Goal: Information Seeking & Learning: Check status

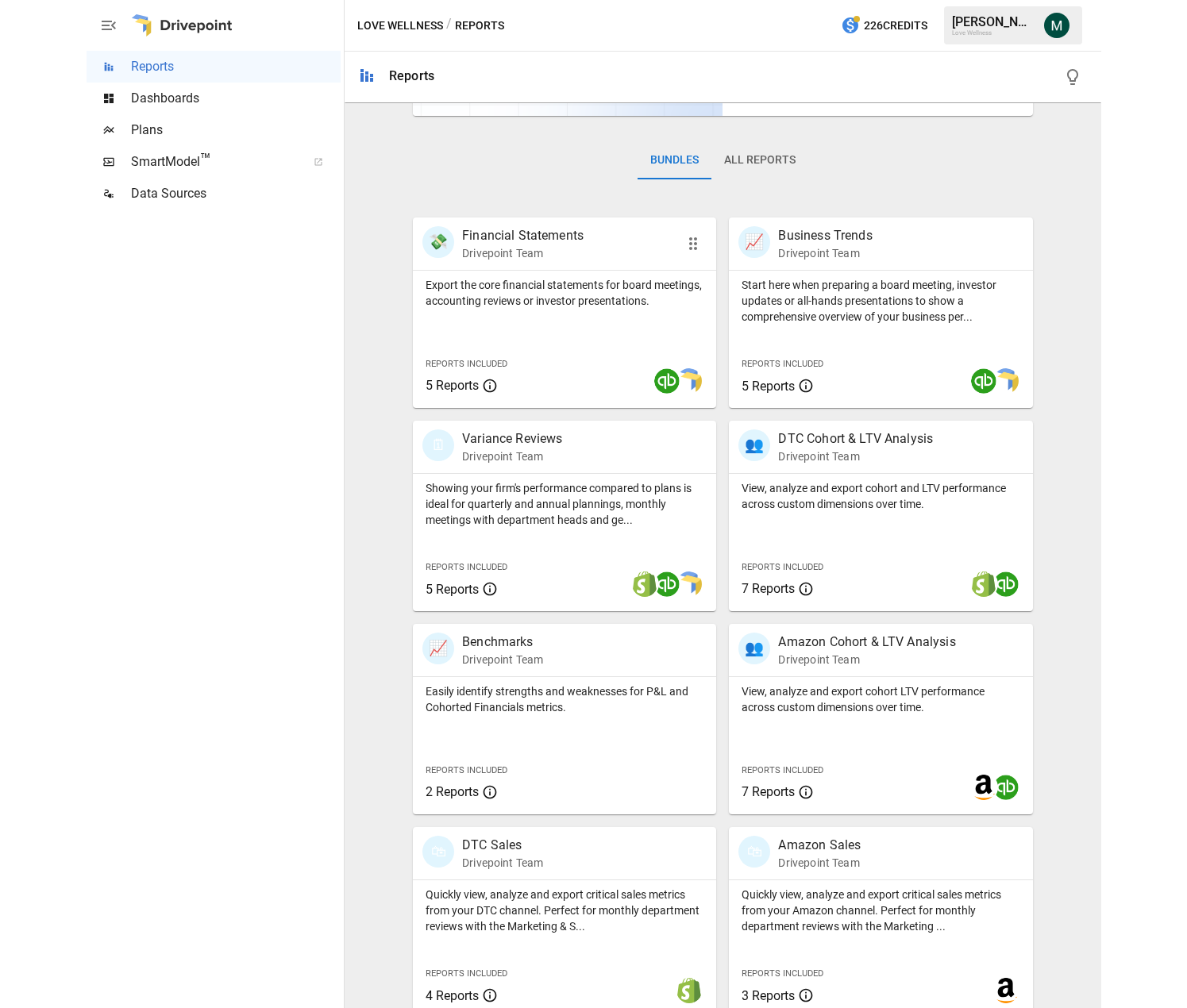
scroll to position [221, 0]
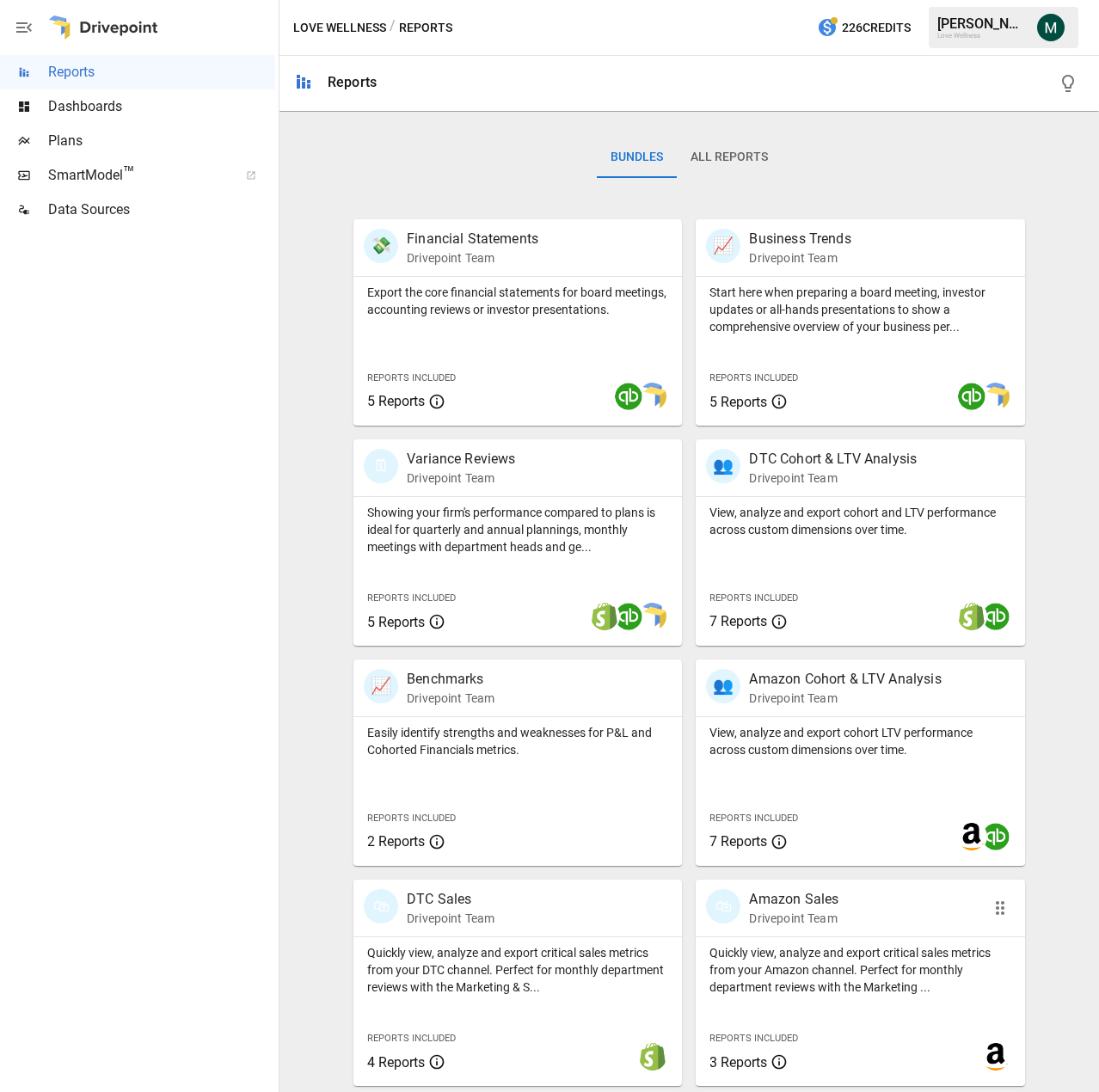
click at [833, 897] on div "🛍 Amazon Sales Drivepoint Team" at bounding box center [835, 908] width 258 height 38
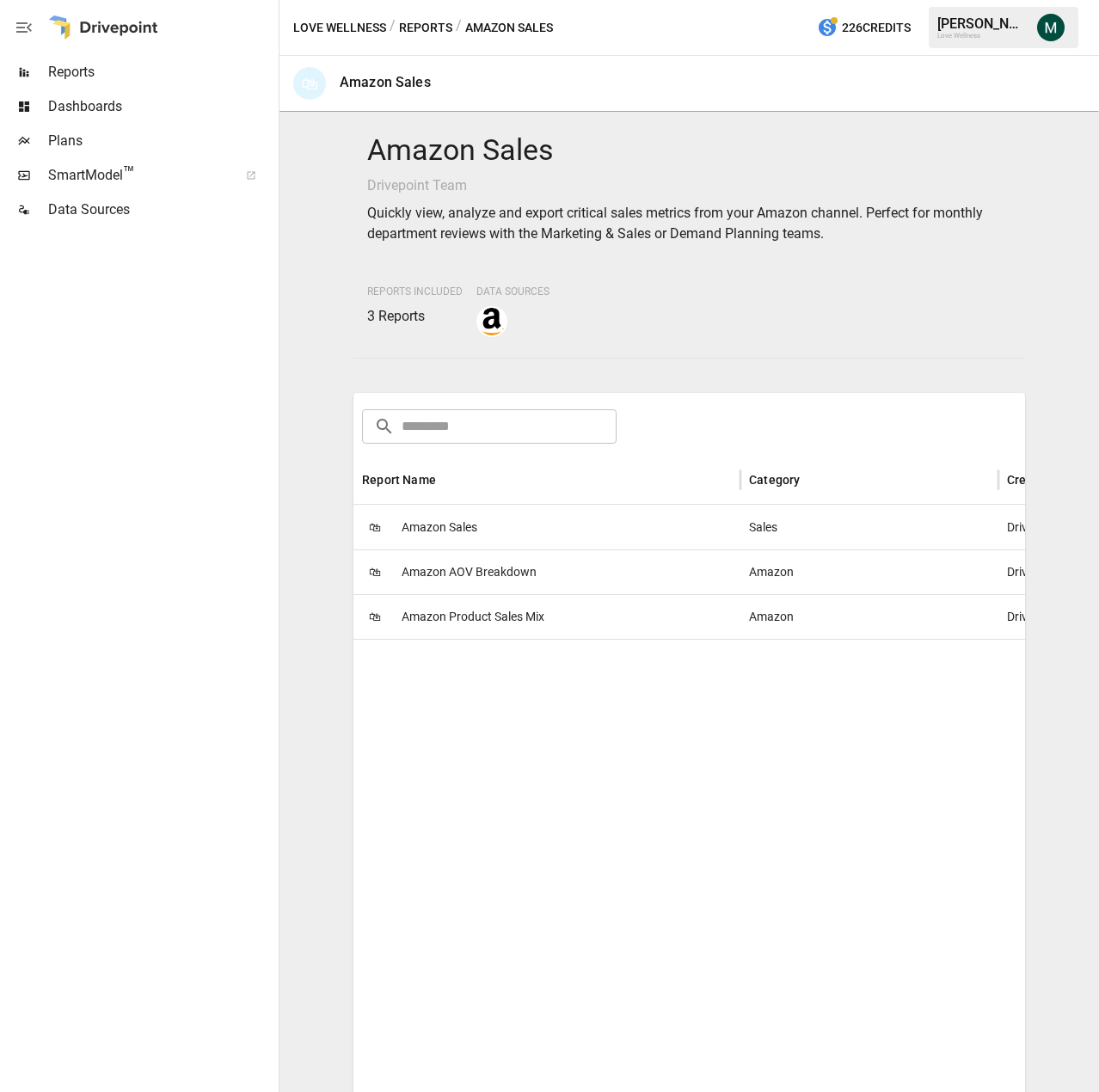
click at [453, 623] on span "Amazon Product Sales Mix" at bounding box center [473, 617] width 142 height 44
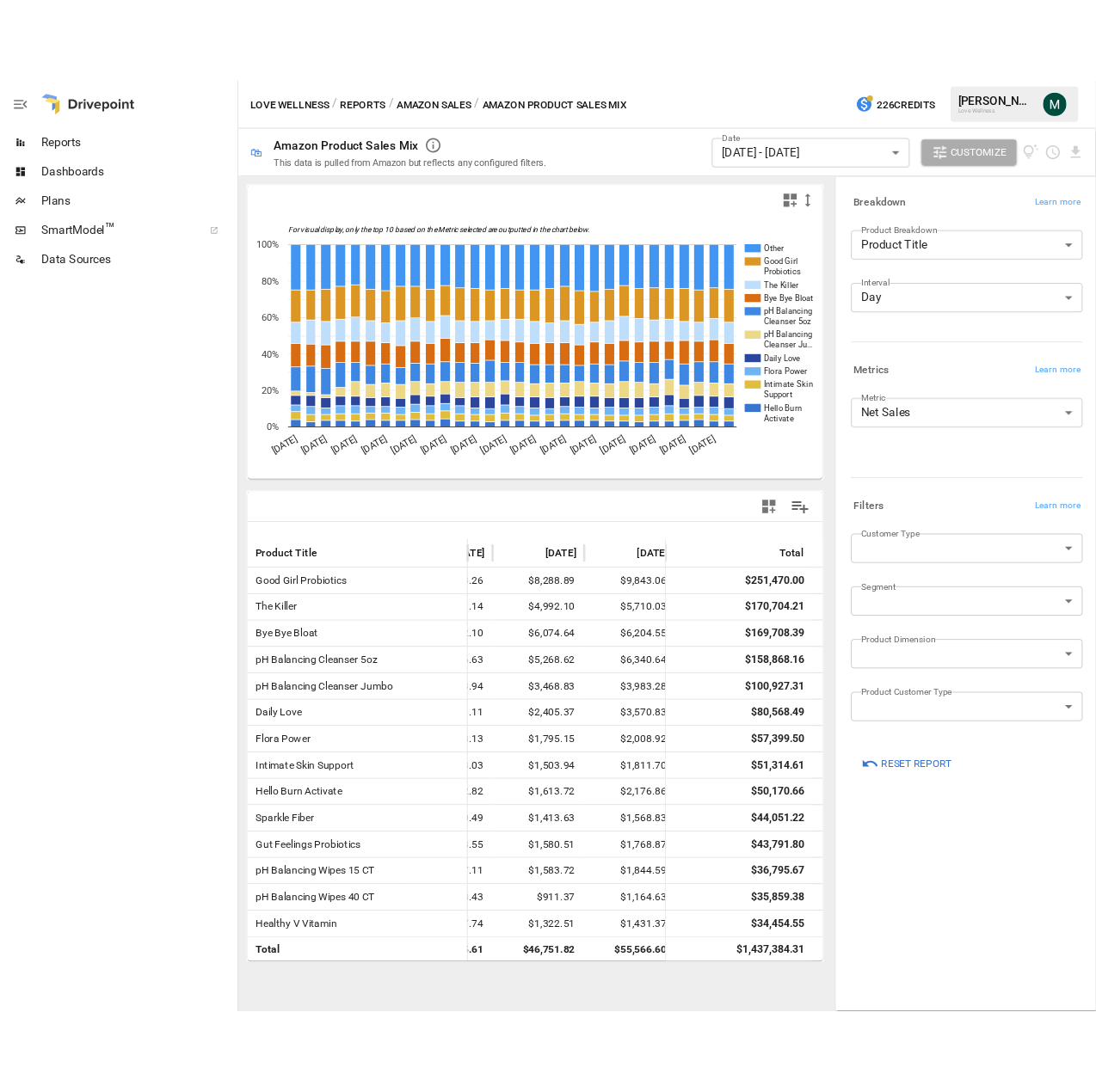
scroll to position [0, 2765]
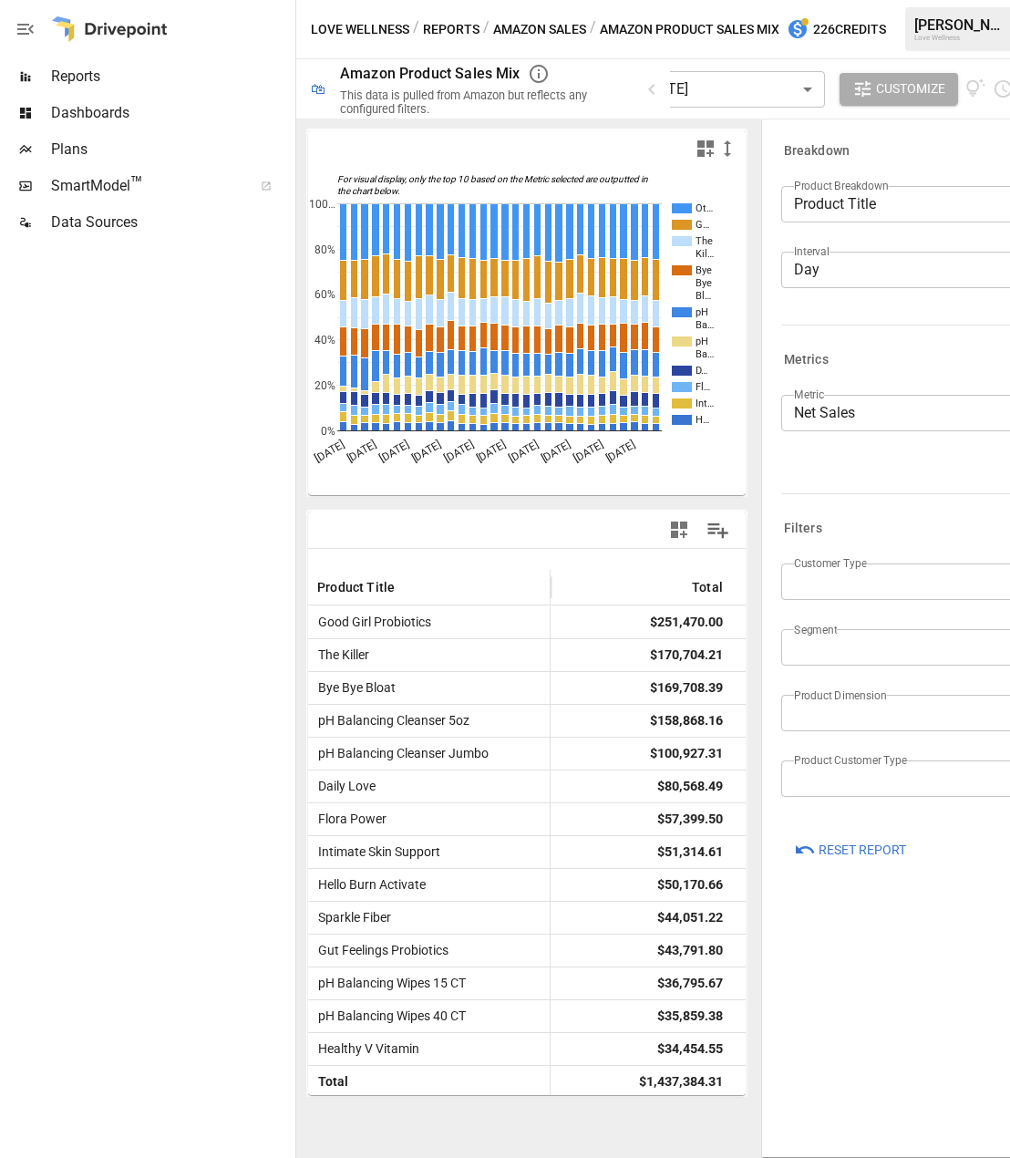
click at [875, 438] on div "Metric Net Sales ********* ​" at bounding box center [926, 420] width 288 height 51
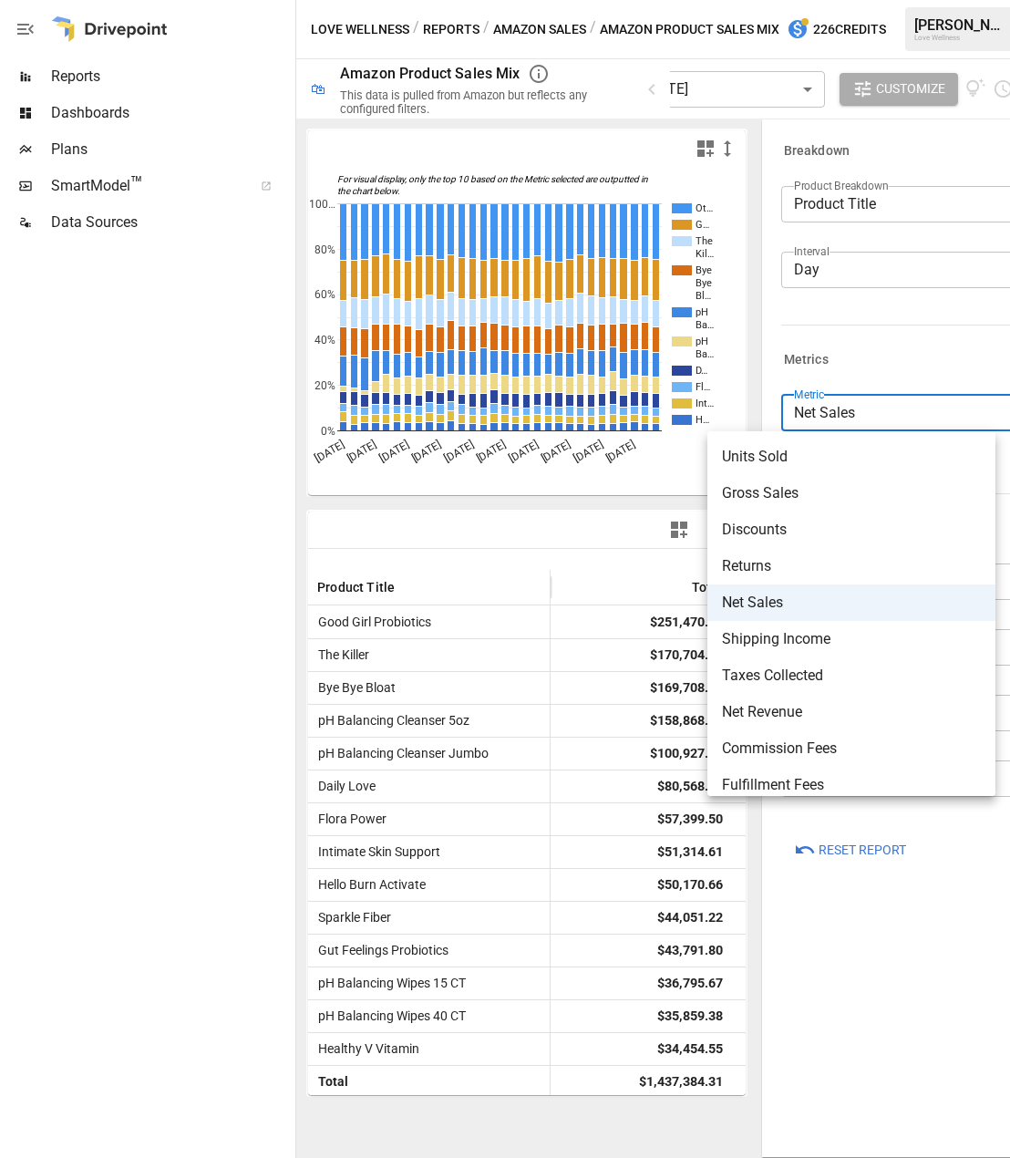
click at [881, 0] on body "Reports Dashboards Plans SmartModel ™ Data Sources Love Wellness / Reports / Am…" at bounding box center [505, 0] width 1010 height 0
click at [802, 502] on span "Gross Sales" at bounding box center [851, 493] width 259 height 22
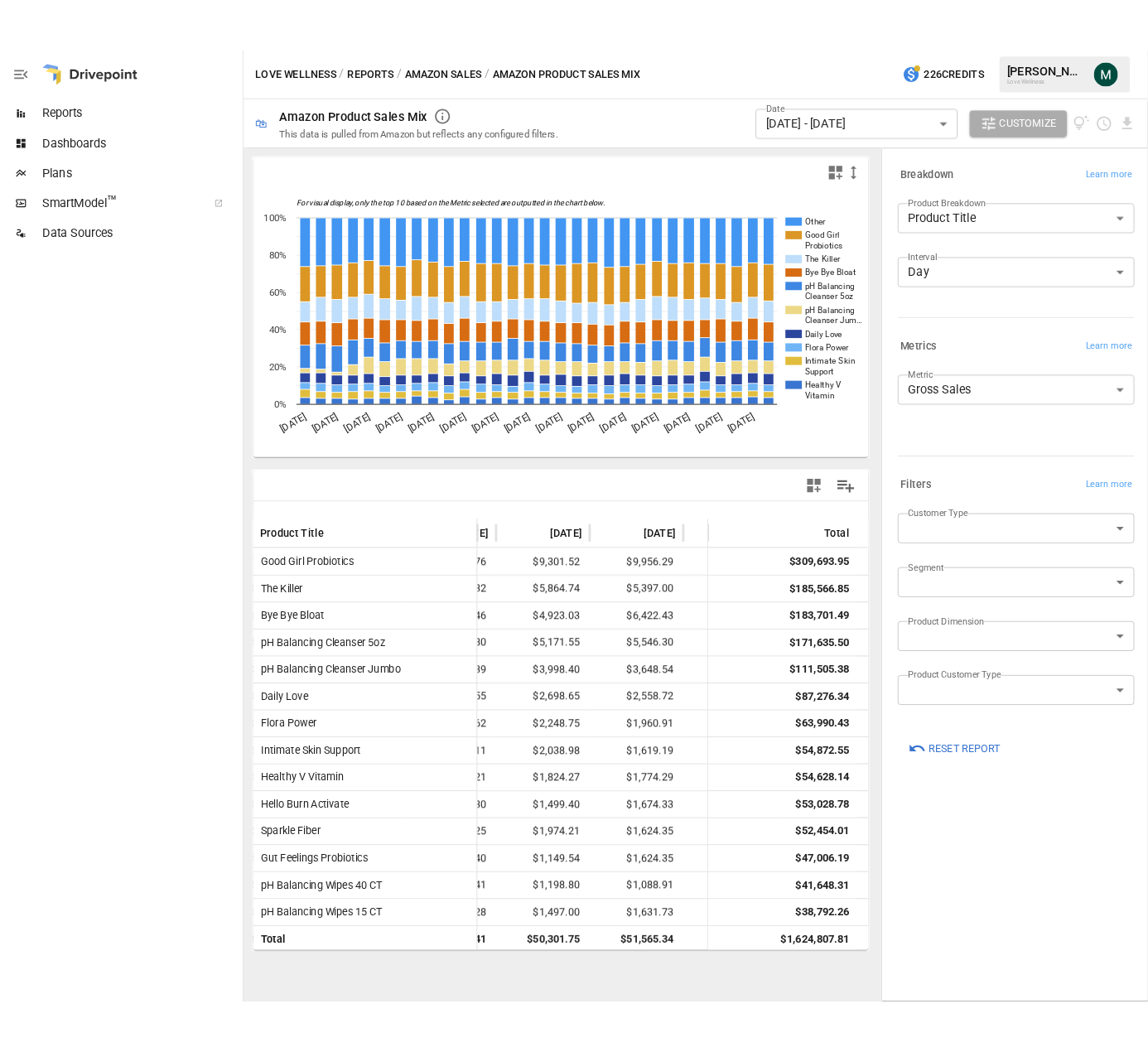
scroll to position [0, 2567]
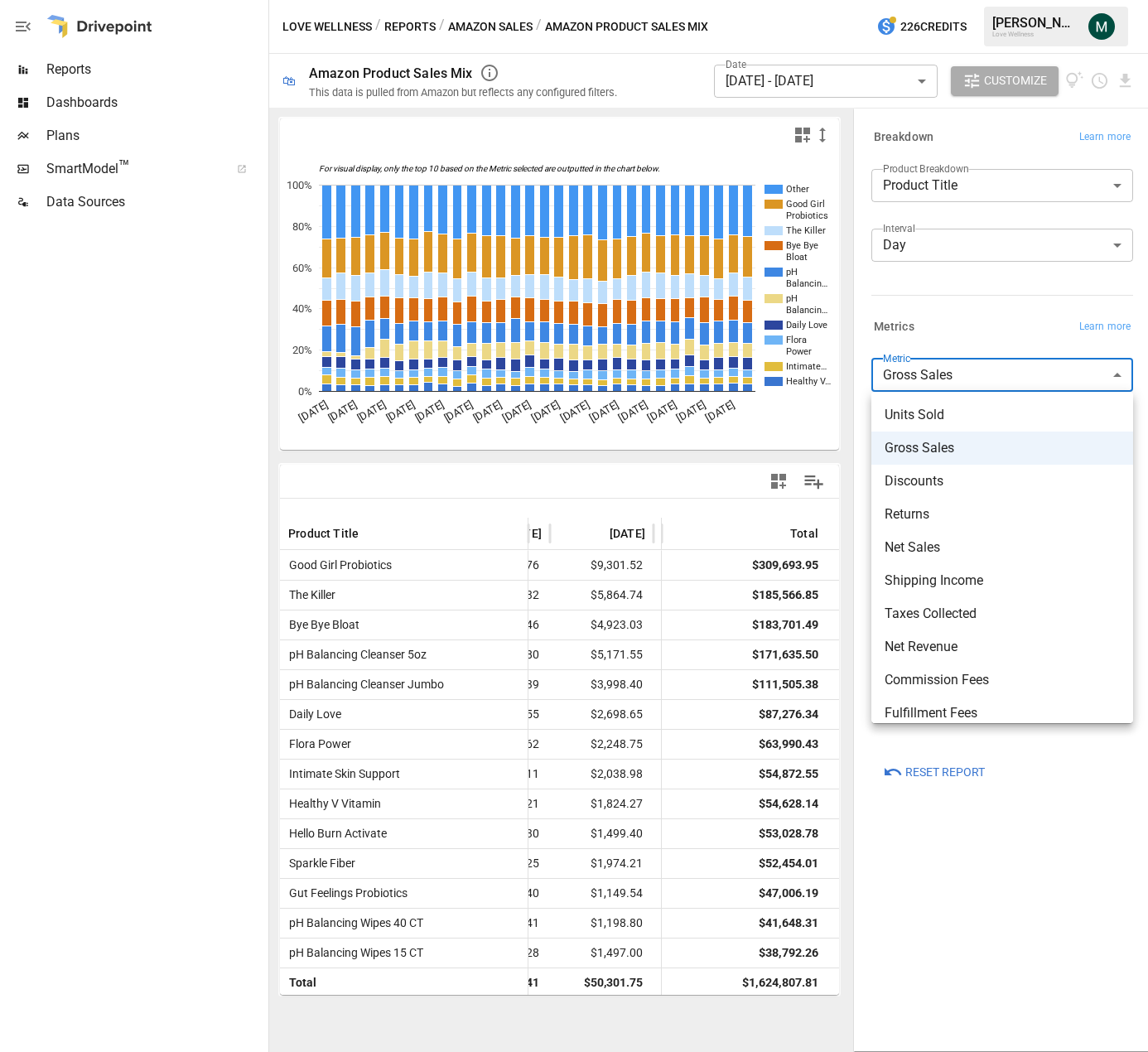
click at [926, 0] on body "Reports Dashboards Plans SmartModel ™ Data Sources Love Wellness / Reports / Am…" at bounding box center [574, 0] width 1148 height 0
click at [945, 414] on span "Units Sold" at bounding box center [1002, 415] width 235 height 20
type input "**********"
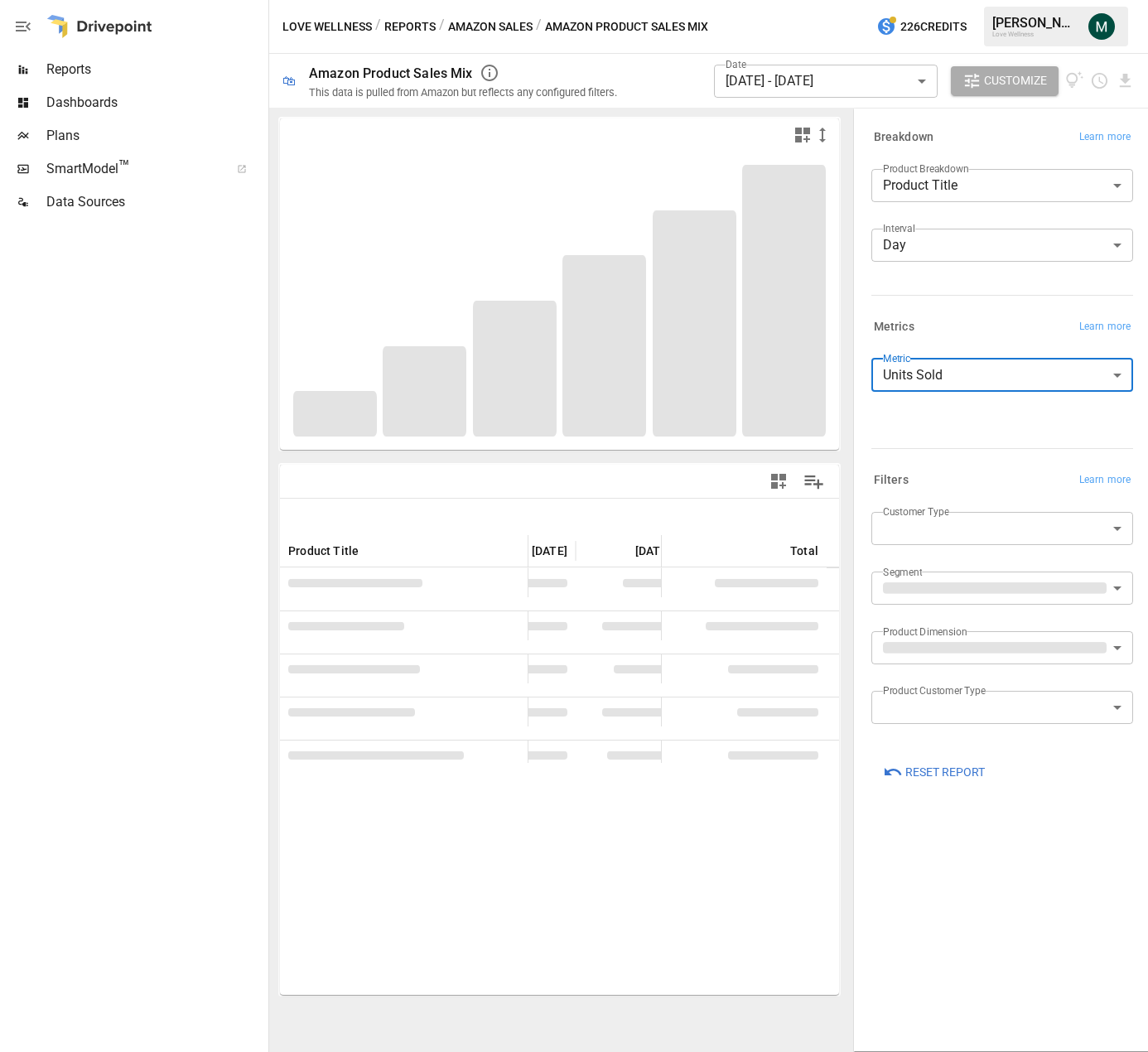
scroll to position [0, 2973]
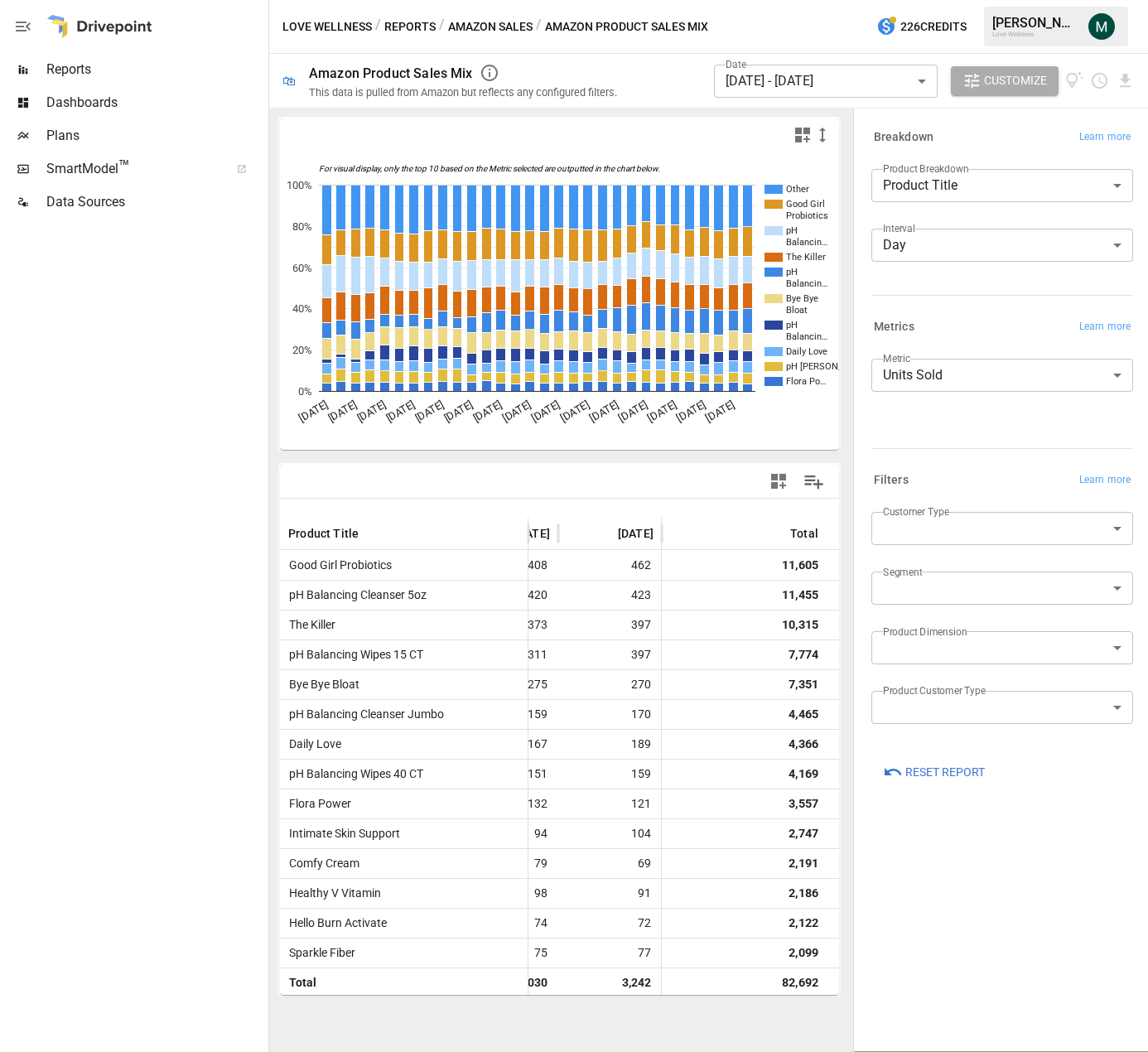
click at [832, 447] on icon "For visual display, only the top 10 based on the Metric selected are outputted …" at bounding box center [559, 301] width 559 height 298
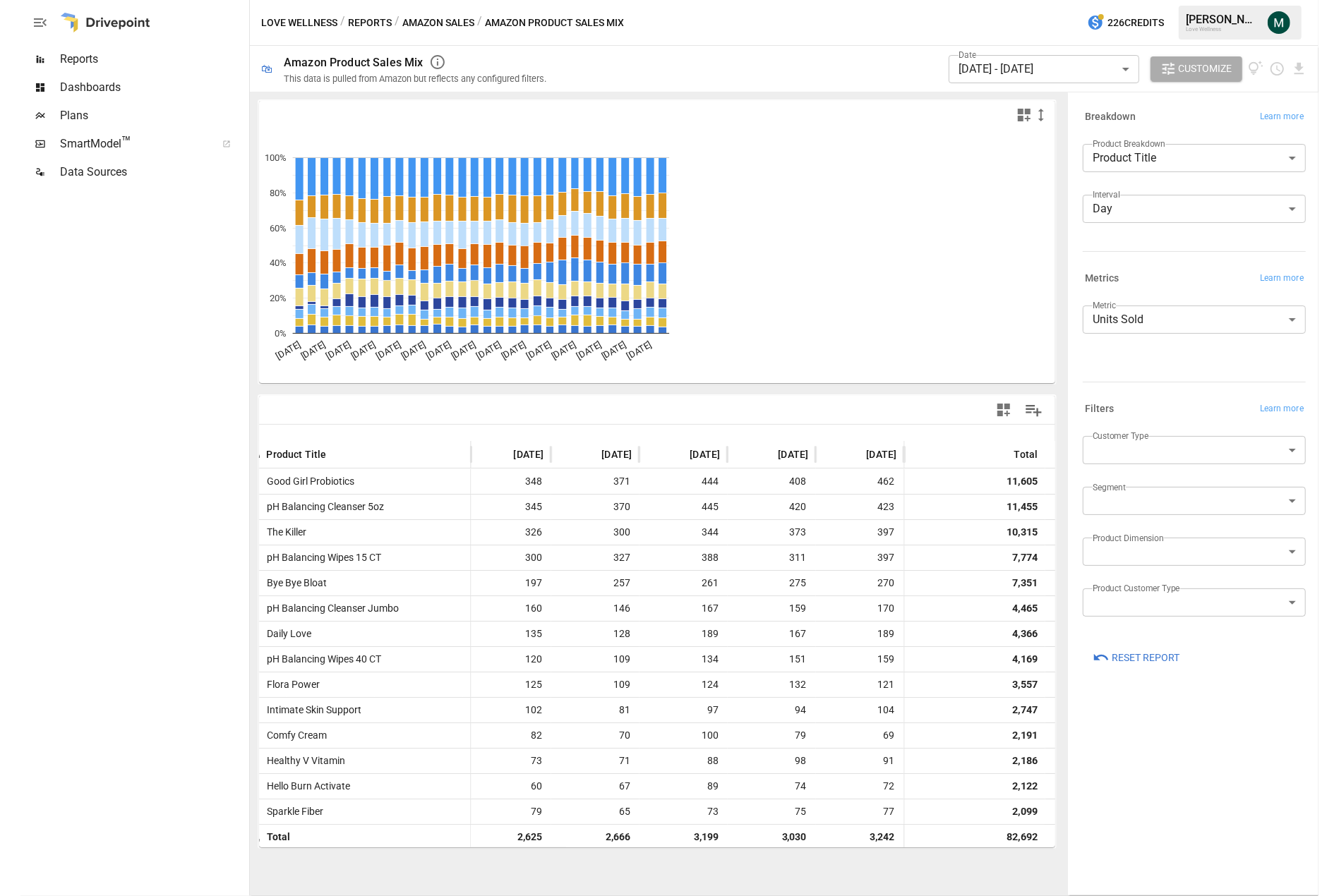
scroll to position [0, 2173]
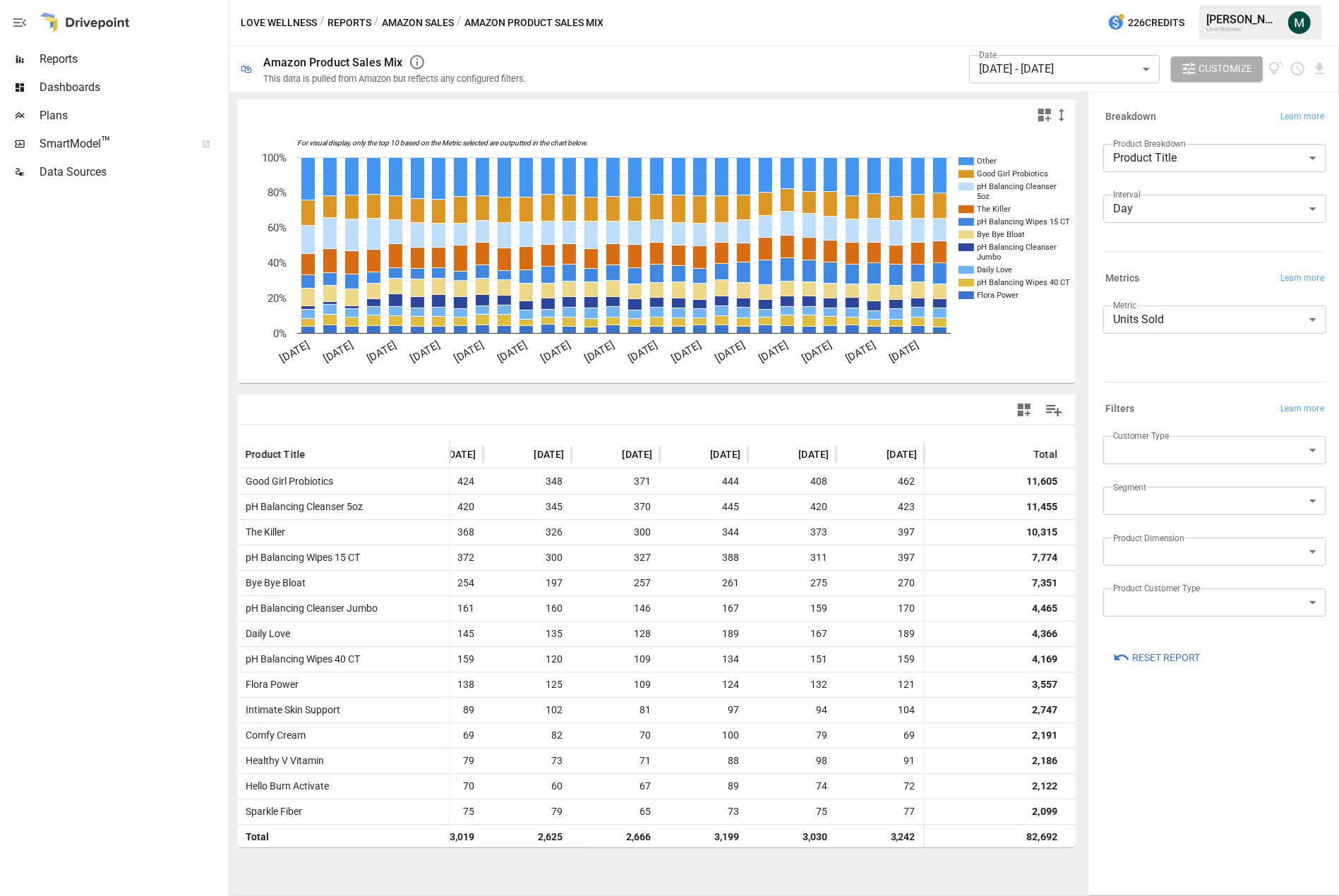
click at [117, 84] on span "Dashboards" at bounding box center [132, 87] width 187 height 17
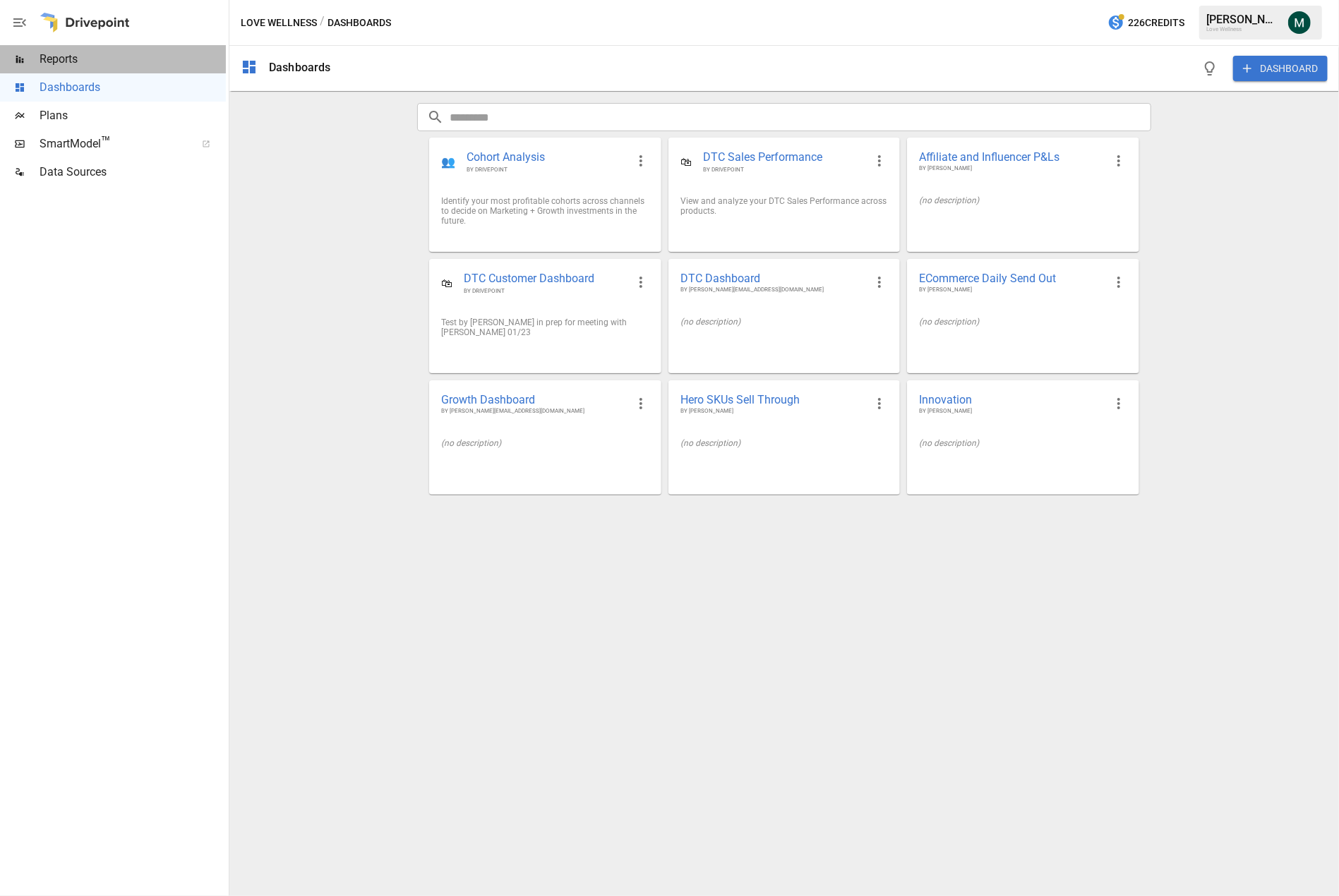
click at [84, 63] on span "Reports" at bounding box center [132, 60] width 187 height 17
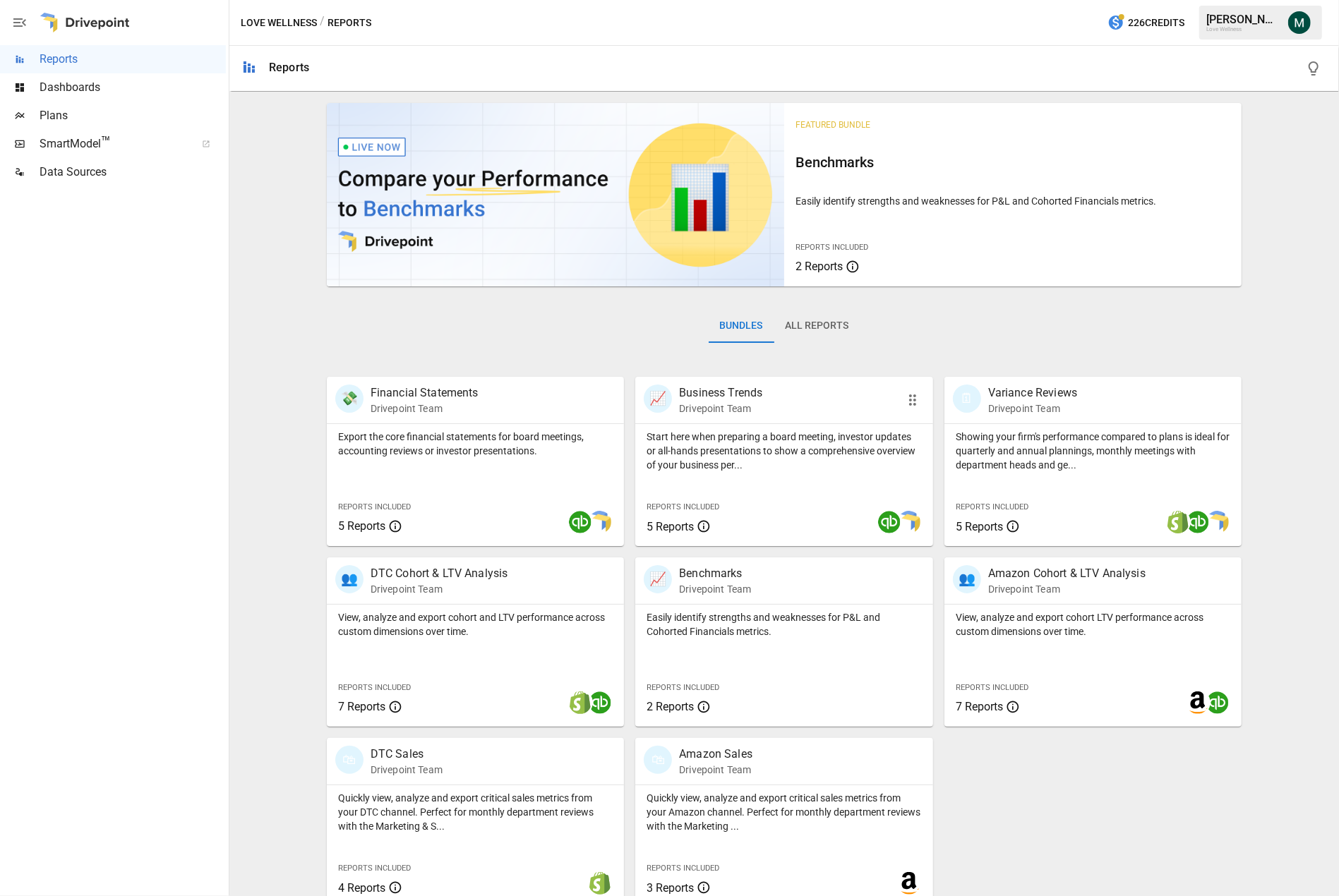
scroll to position [16, 0]
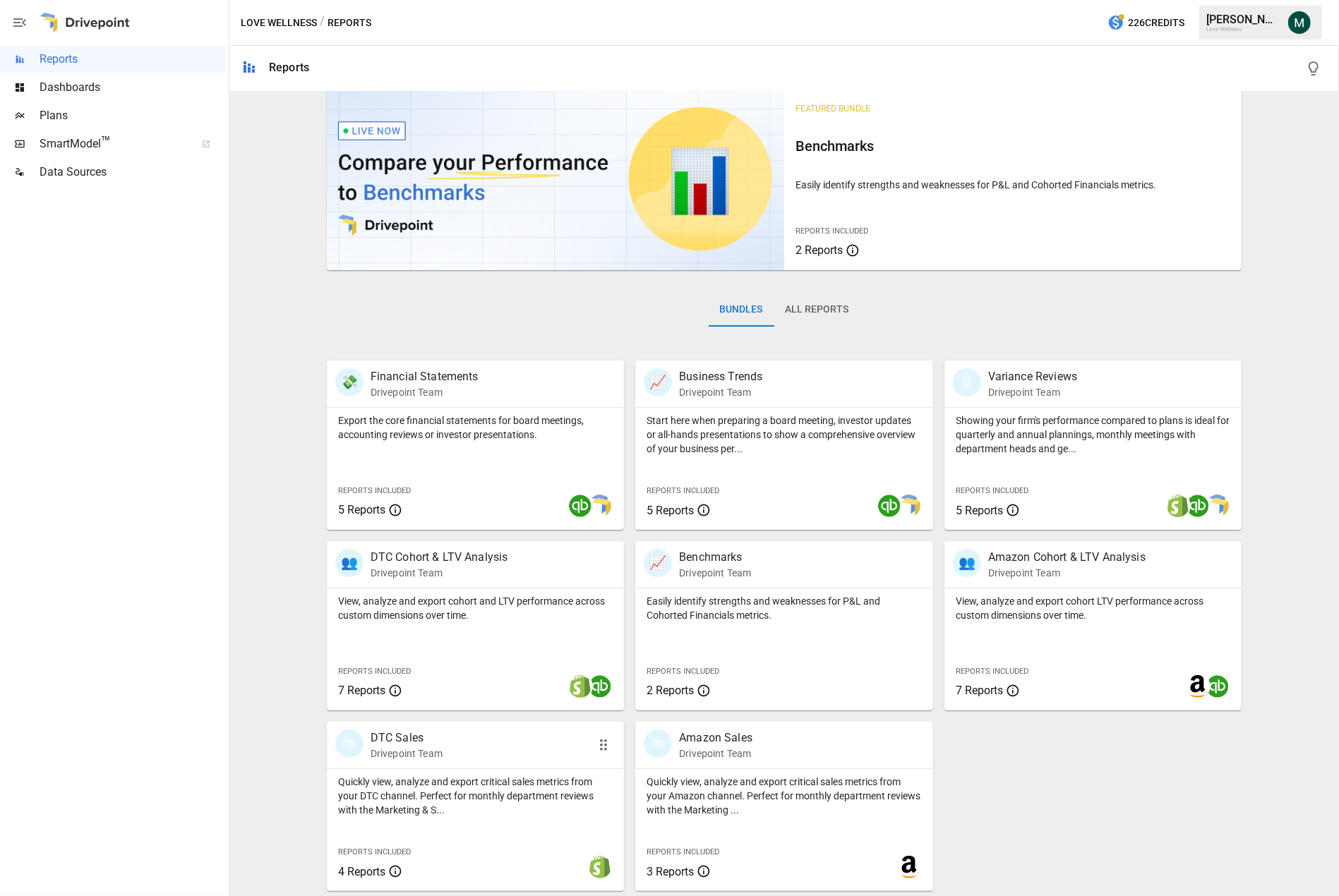
click at [409, 737] on p "DTC Sales" at bounding box center [406, 738] width 72 height 17
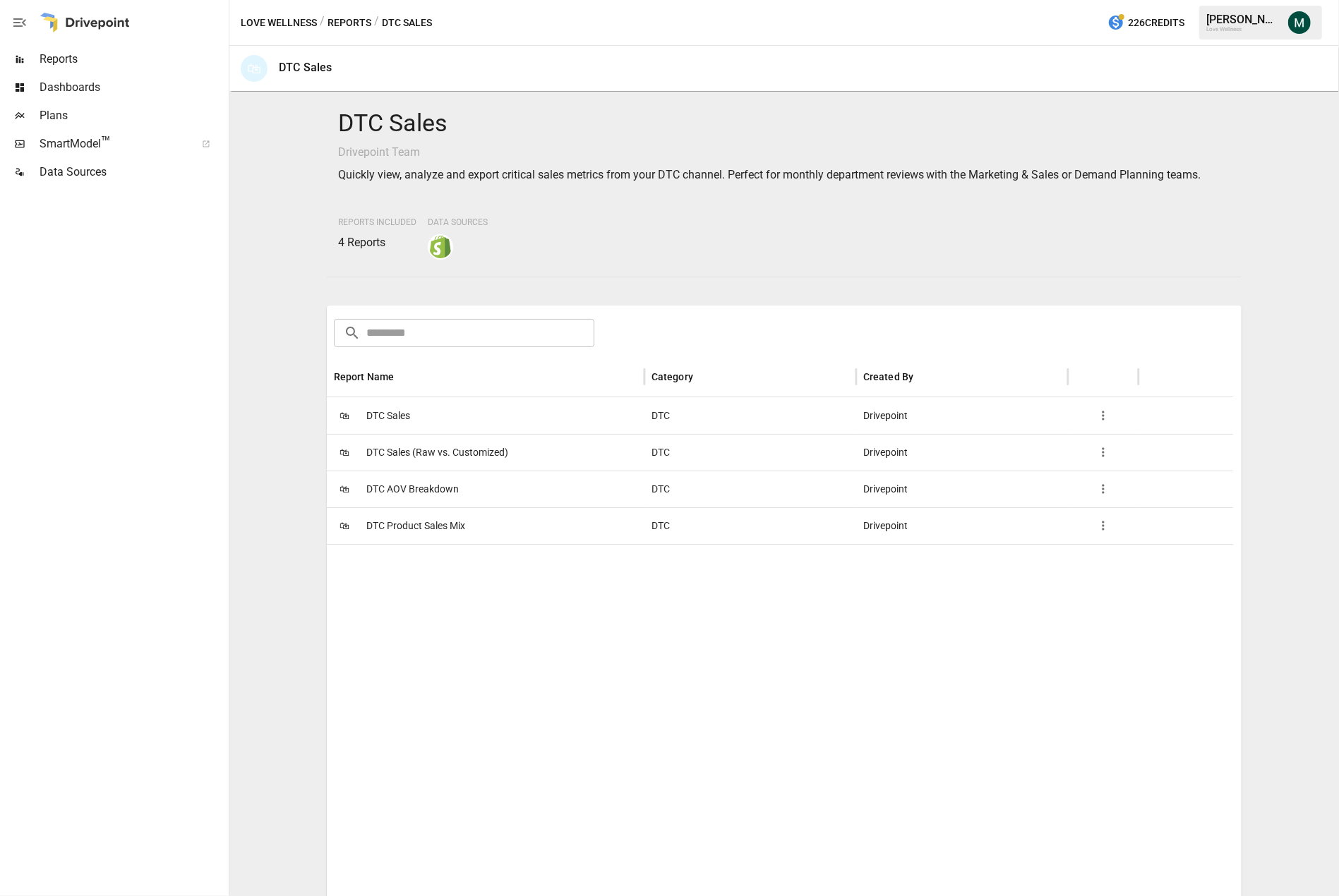
click at [389, 419] on span "DTC Sales" at bounding box center [388, 416] width 44 height 36
